Goal: Find specific page/section: Find specific page/section

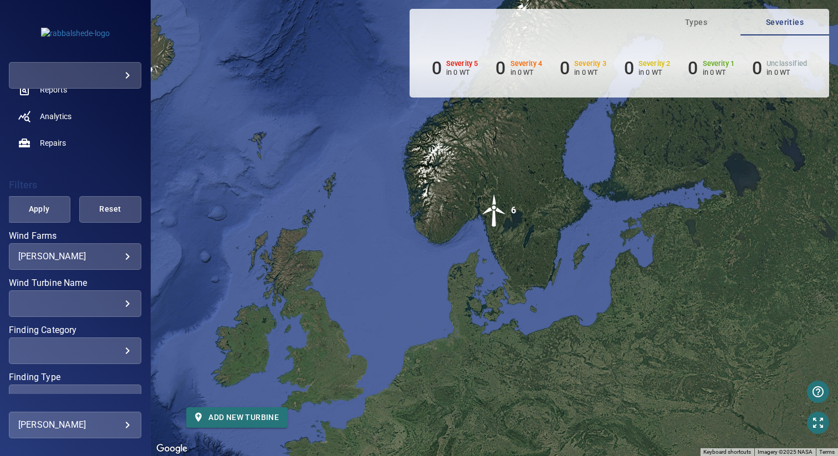
scroll to position [157, 0]
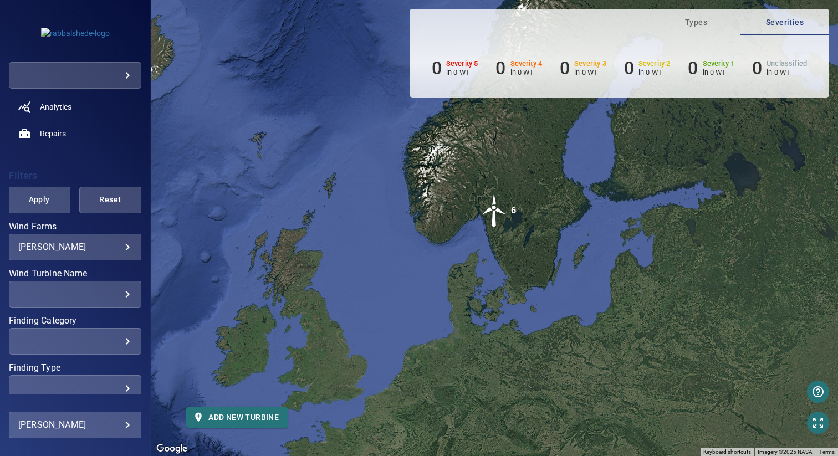
click at [55, 248] on body "**********" at bounding box center [419, 228] width 838 height 456
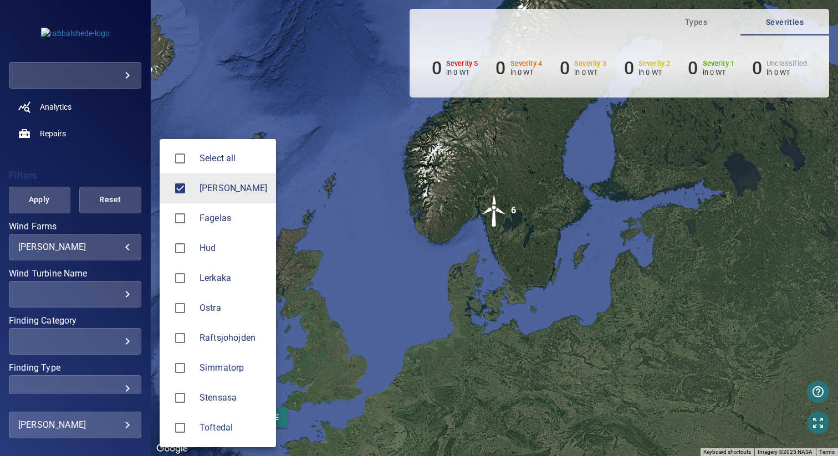
drag, startPoint x: 194, startPoint y: 243, endPoint x: 216, endPoint y: 203, distance: 46.2
click at [194, 243] on div at bounding box center [184, 248] width 31 height 23
click at [220, 187] on span "[PERSON_NAME]" at bounding box center [234, 188] width 68 height 13
type input "***"
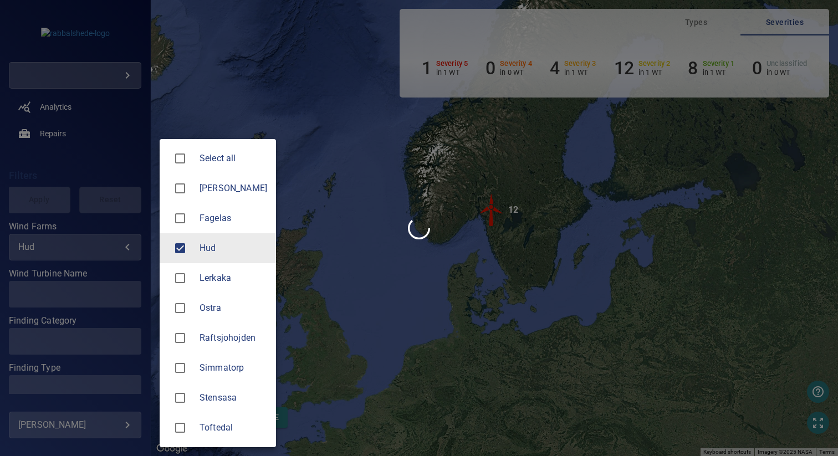
click at [397, 201] on div at bounding box center [419, 228] width 838 height 456
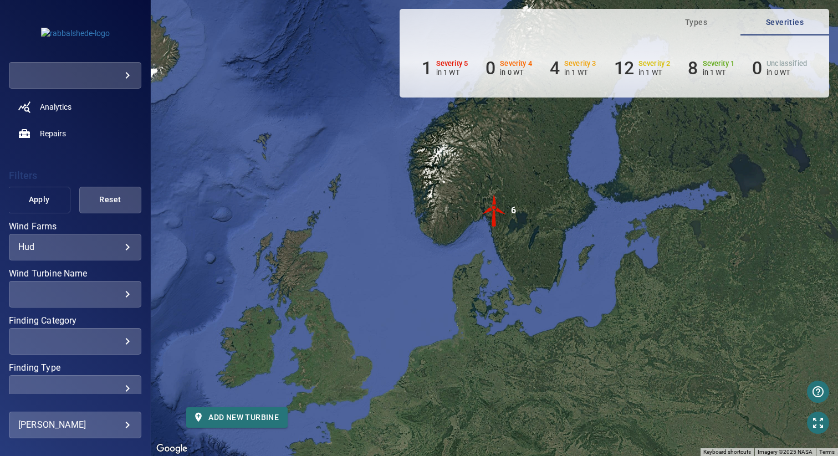
click at [29, 201] on span "Apply" at bounding box center [39, 200] width 34 height 14
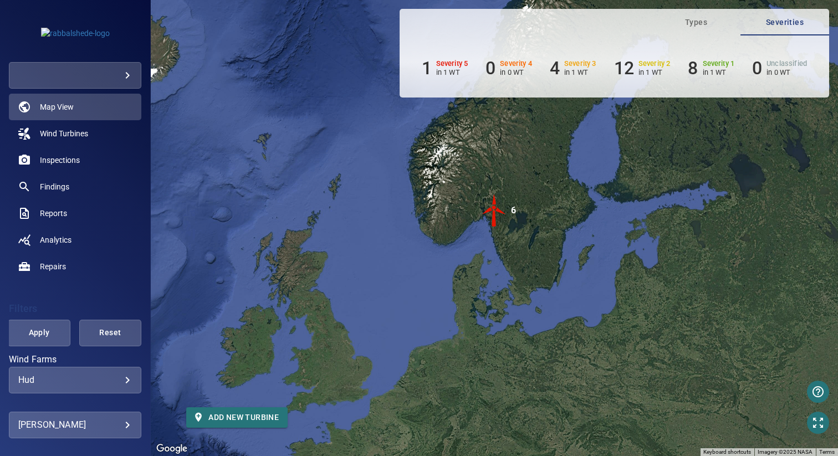
scroll to position [17, 0]
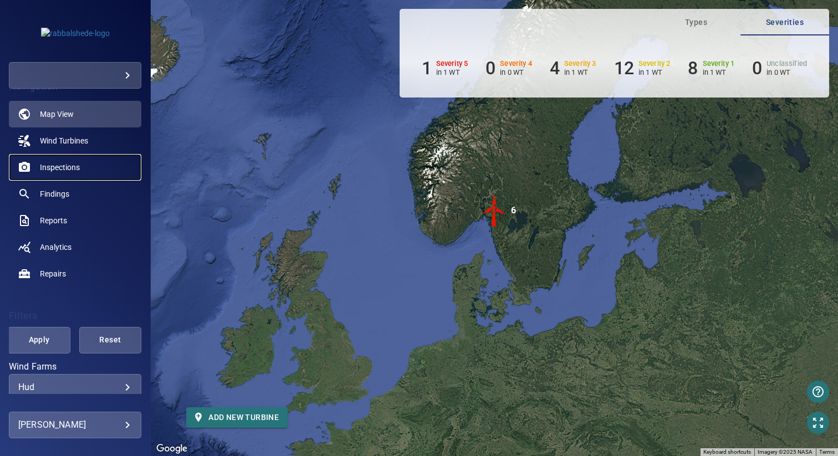
click at [57, 171] on span "Inspections" at bounding box center [60, 167] width 40 height 11
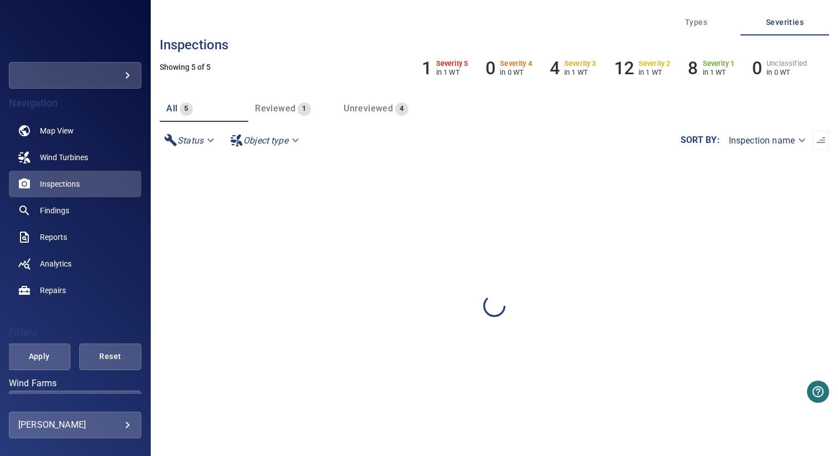
scroll to position [209, 0]
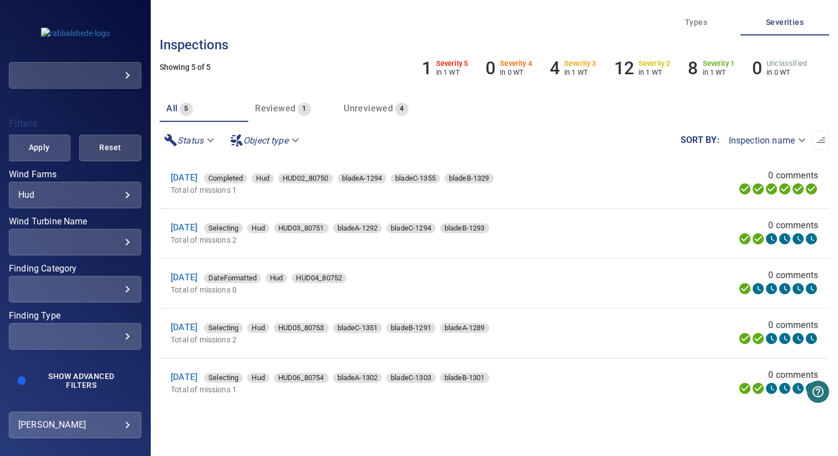
click at [68, 342] on div "​ ​" at bounding box center [75, 336] width 133 height 27
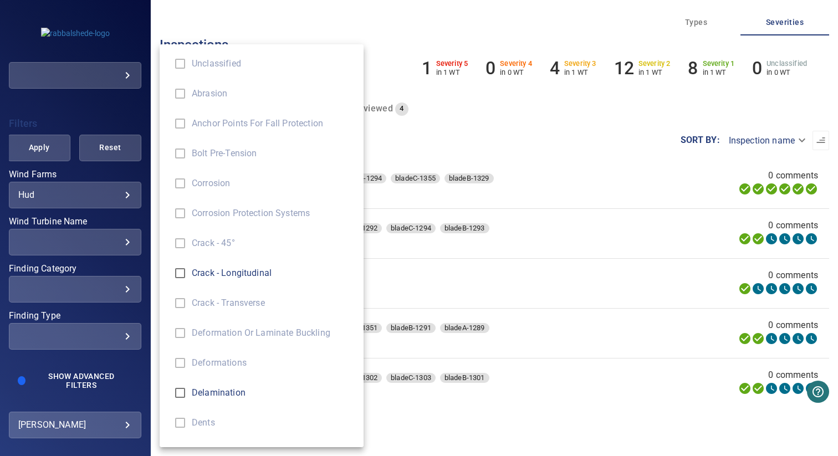
click at [64, 377] on div "Finding Type" at bounding box center [419, 228] width 838 height 456
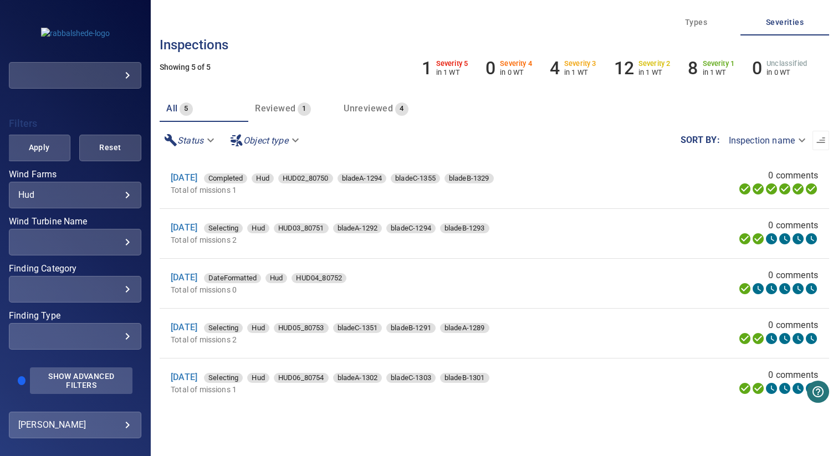
click at [52, 382] on span "Show Advanced Filters" at bounding box center [81, 381] width 89 height 18
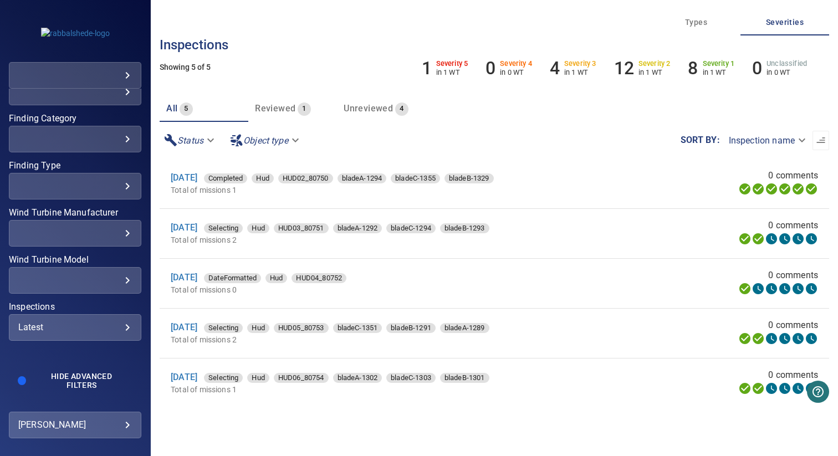
click at [67, 325] on div "Latest" at bounding box center [75, 327] width 114 height 11
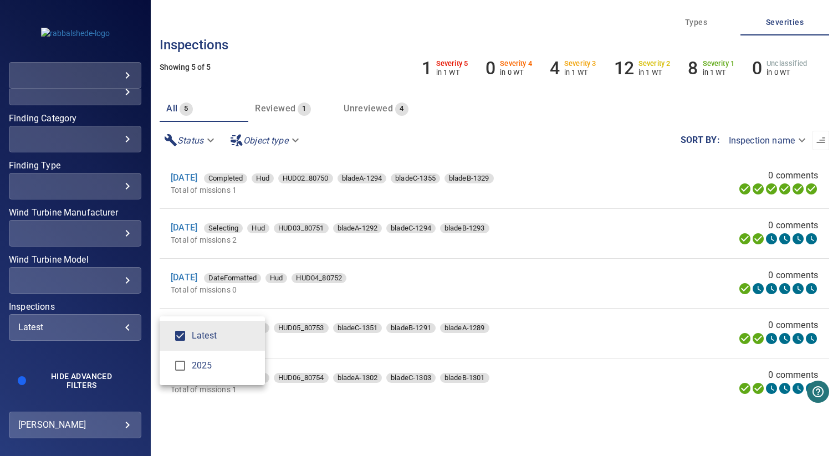
click at [207, 360] on span "2025" at bounding box center [224, 365] width 64 height 13
click at [207, 330] on span "Latest" at bounding box center [224, 335] width 64 height 13
type input "****"
click at [116, 300] on div "Inspections" at bounding box center [419, 228] width 838 height 456
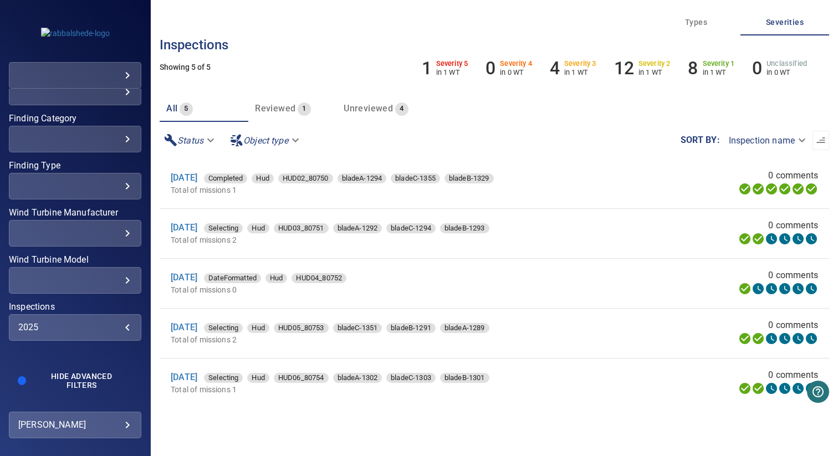
scroll to position [119, 0]
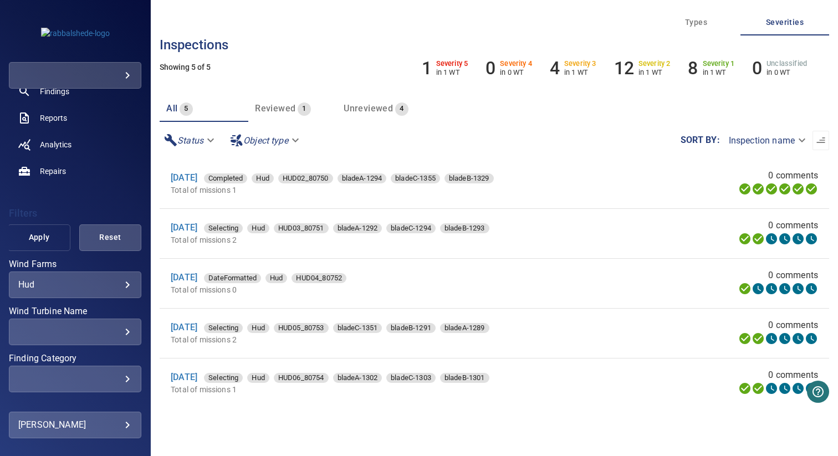
click at [20, 235] on button "Apply" at bounding box center [39, 238] width 62 height 27
